Goal: Task Accomplishment & Management: Manage account settings

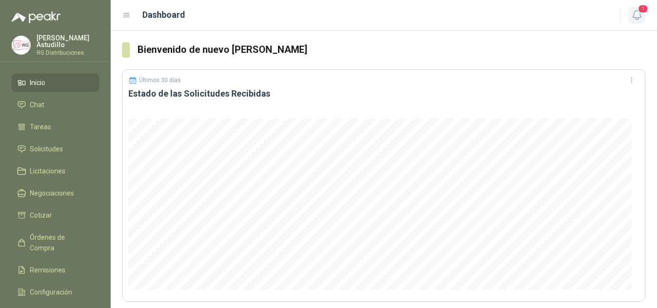
click at [638, 8] on span "1" at bounding box center [643, 8] width 11 height 9
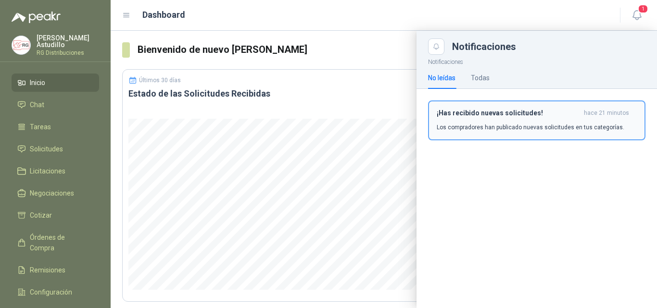
click at [490, 126] on p "Los compradores han publicado nuevas solicitudes en tus categorías." at bounding box center [531, 127] width 188 height 9
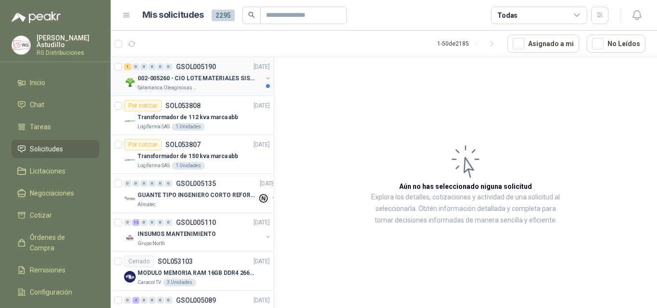
click at [207, 83] on div "002-005260 - CIO LOTE MATERIALES SISTEMA HIDRAULIC" at bounding box center [200, 79] width 125 height 12
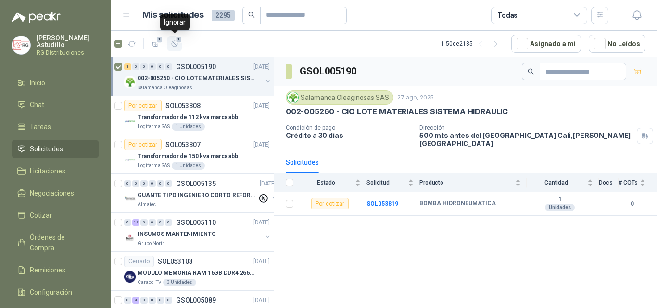
click at [176, 47] on icon "button" at bounding box center [175, 44] width 8 height 8
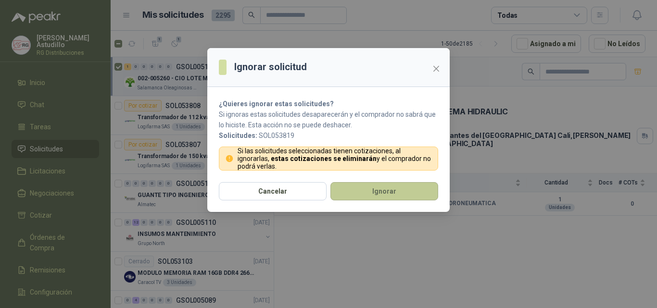
click at [367, 198] on button "Ignorar" at bounding box center [385, 191] width 108 height 18
